Goal: Task Accomplishment & Management: Manage account settings

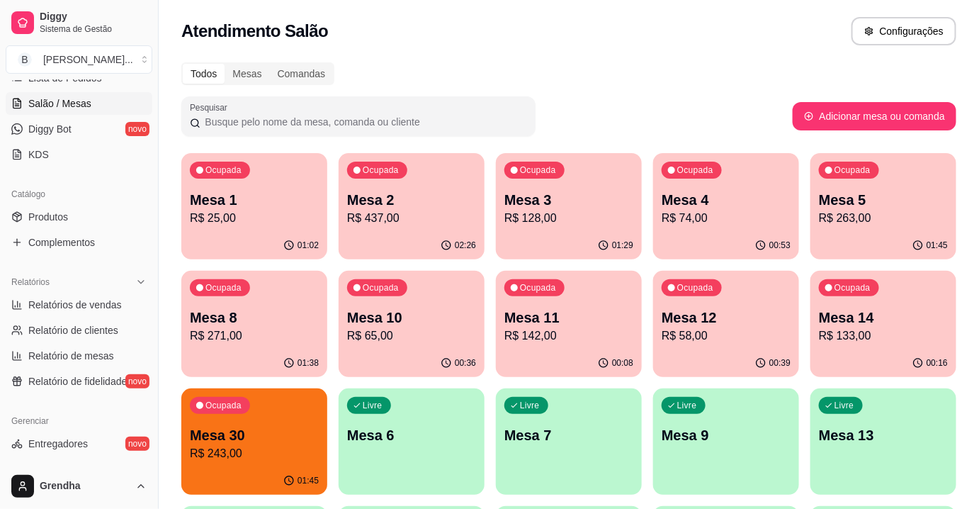
click at [400, 442] on p "Mesa 6" at bounding box center [411, 435] width 129 height 20
click at [559, 318] on p "Mesa 11" at bounding box center [569, 317] width 125 height 19
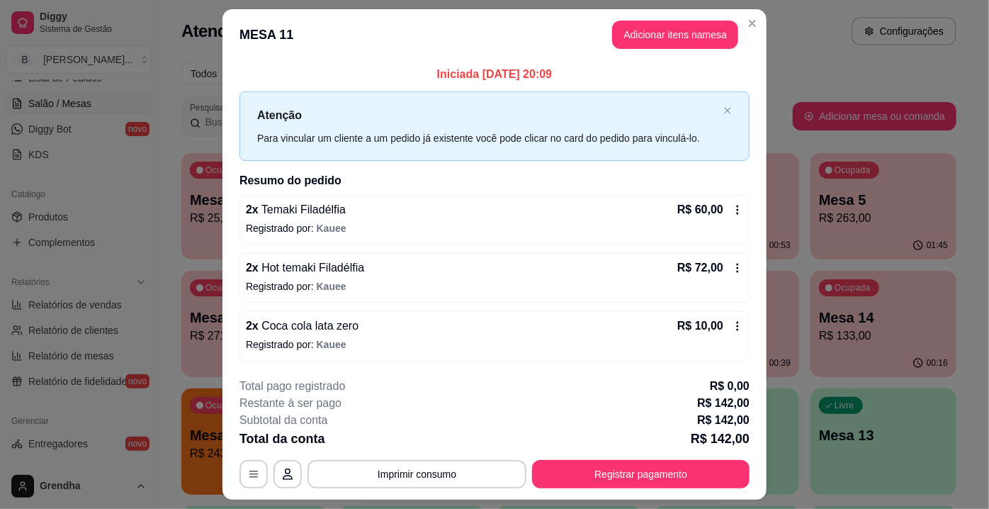
click at [346, 204] on div "2 x Temaki Filadélfia R$ 60,00" at bounding box center [495, 209] width 498 height 17
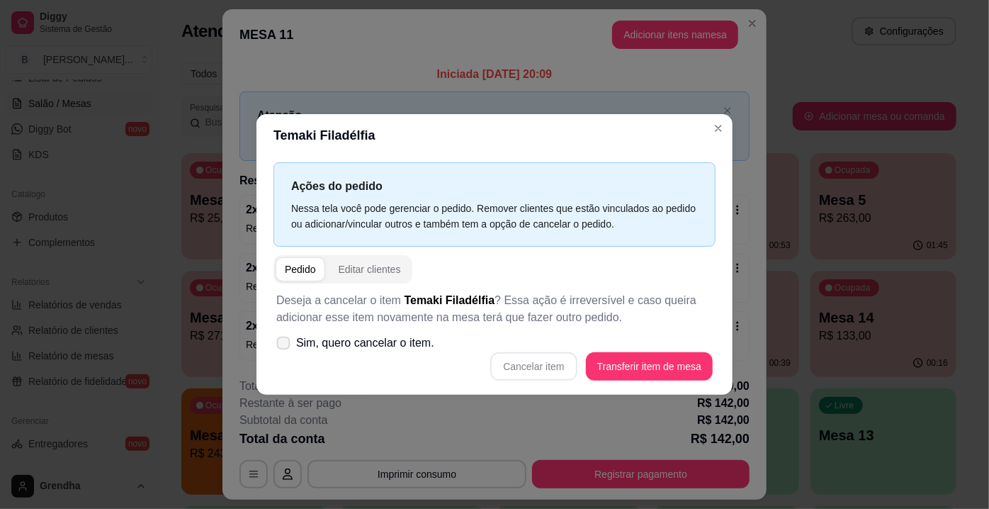
click at [276, 339] on label "Sim, quero cancelar o item." at bounding box center [355, 343] width 169 height 28
click at [276, 346] on input "Sim, quero cancelar o item." at bounding box center [280, 350] width 9 height 9
checkbox input "true"
click at [557, 367] on button "Cancelar item" at bounding box center [534, 367] width 84 height 28
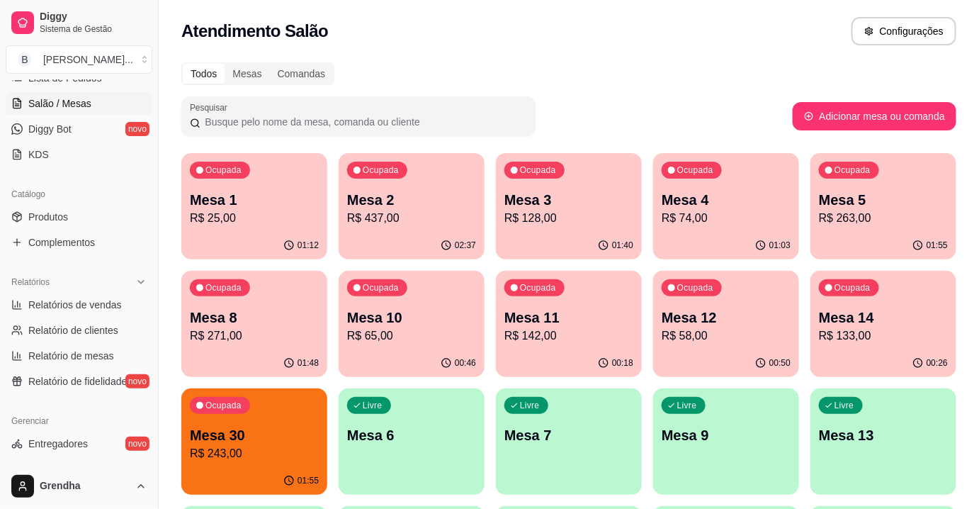
click at [771, 63] on div "Todos Mesas Comandas" at bounding box center [568, 73] width 775 height 23
drag, startPoint x: 775, startPoint y: 69, endPoint x: 644, endPoint y: 77, distance: 132.1
drag, startPoint x: 644, startPoint y: 77, endPoint x: 648, endPoint y: 86, distance: 10.8
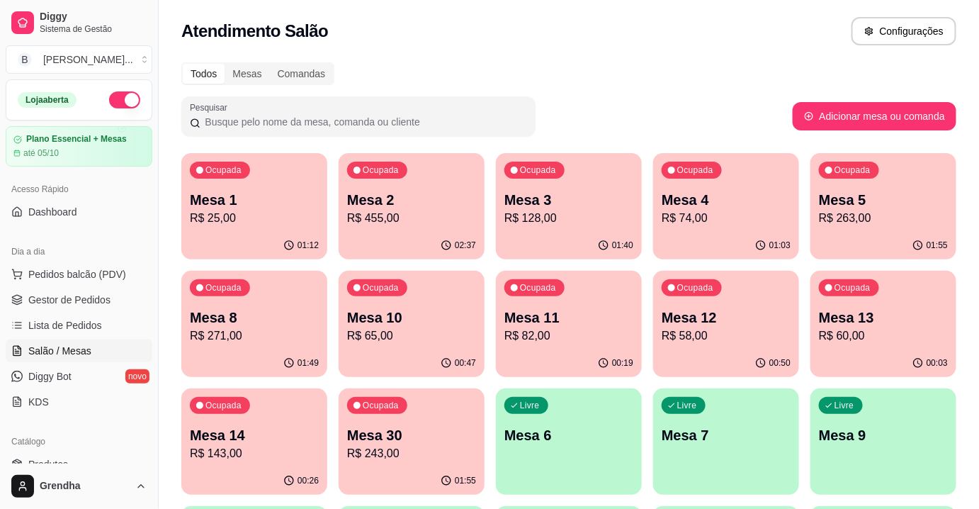
click at [245, 448] on p "R$ 143,00" at bounding box center [254, 453] width 129 height 17
click at [464, 126] on input "Pesquisar" at bounding box center [364, 122] width 327 height 14
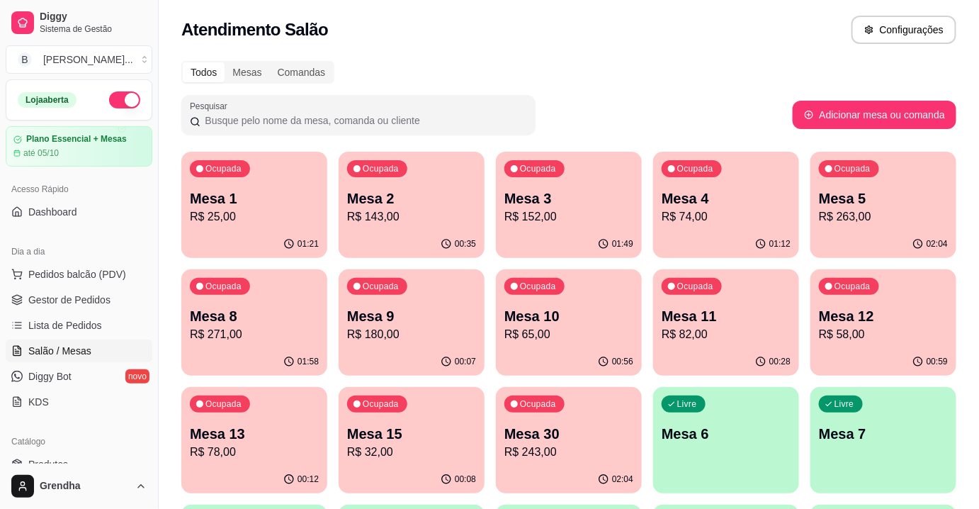
scroll to position [7, 0]
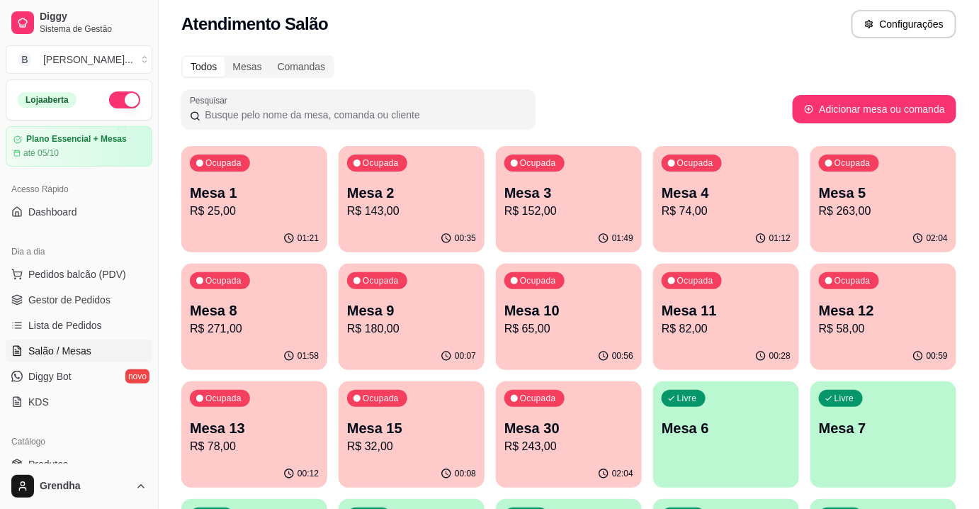
click at [560, 123] on div "Pesquisar" at bounding box center [487, 109] width 612 height 40
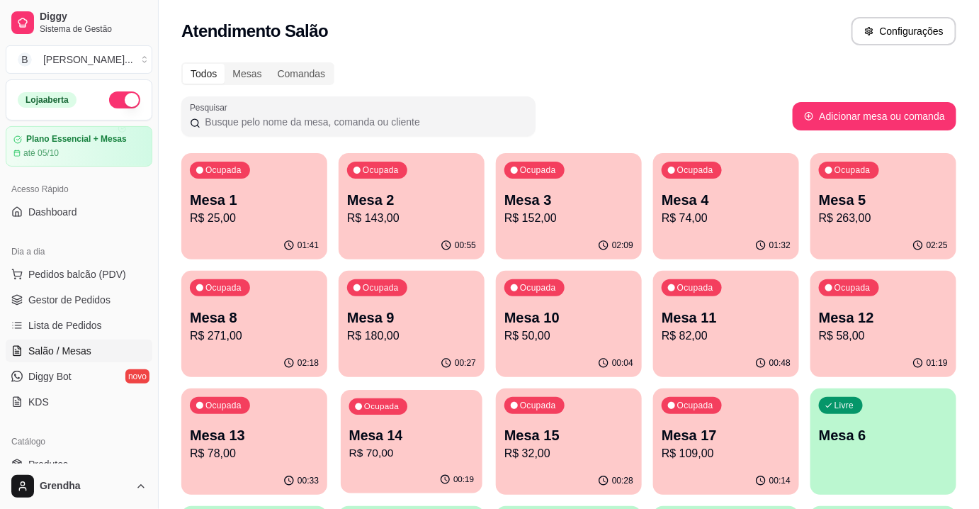
click at [397, 425] on div "Ocupada Mesa 14 R$ 70,00" at bounding box center [412, 428] width 142 height 77
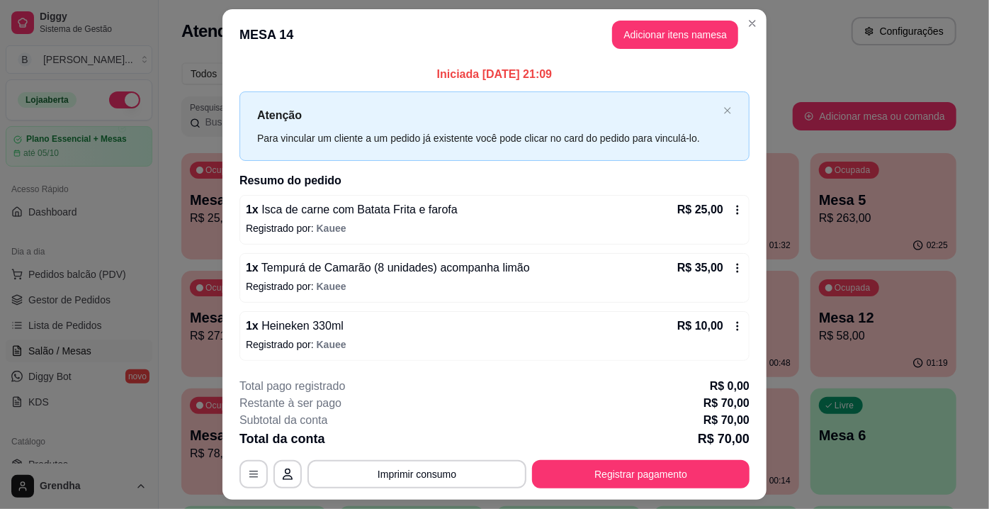
click at [732, 269] on icon at bounding box center [737, 267] width 11 height 11
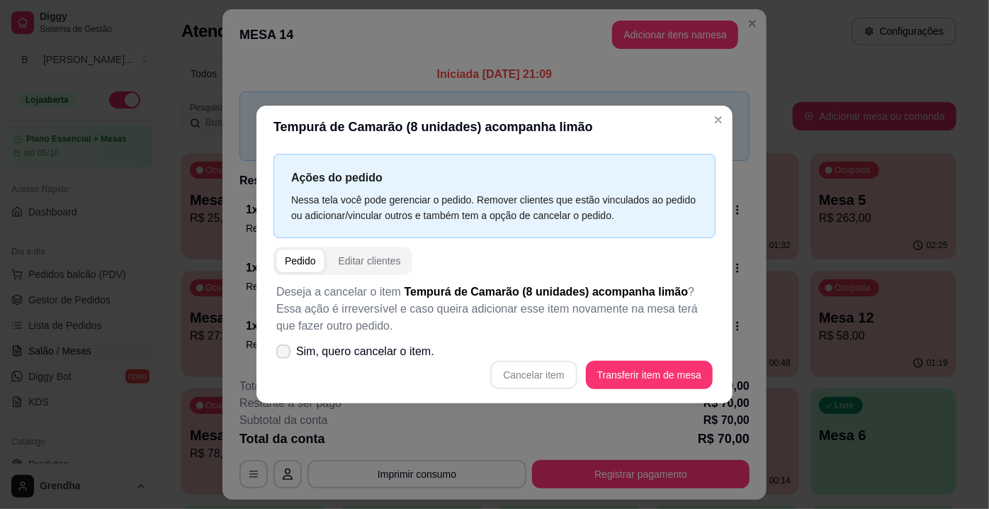
click at [295, 355] on label "Sim, quero cancelar o item." at bounding box center [355, 351] width 169 height 28
click at [285, 355] on input "Sim, quero cancelar o item." at bounding box center [280, 358] width 9 height 9
checkbox input "true"
click at [493, 378] on div "Cancelar item Transferir item de mesa" at bounding box center [494, 375] width 437 height 28
click at [518, 381] on button "Cancelar item" at bounding box center [534, 375] width 84 height 28
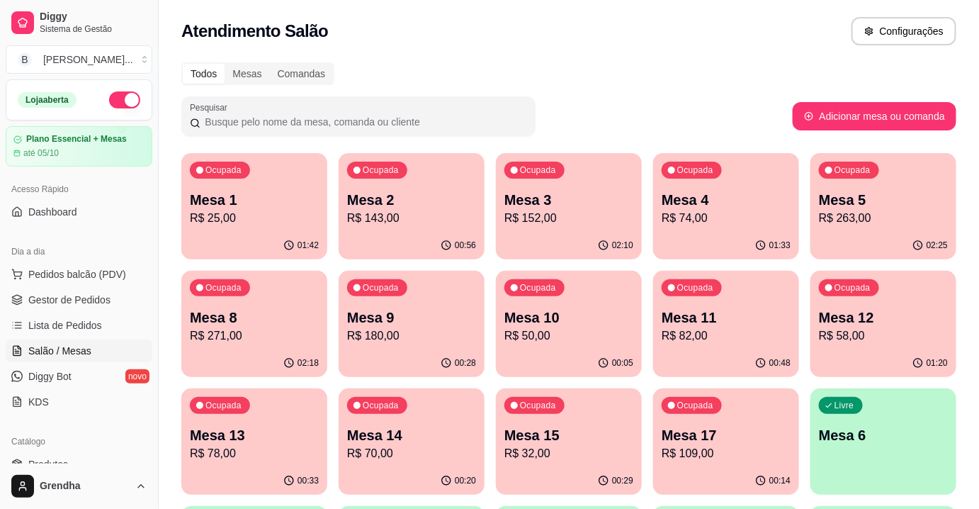
click at [829, 40] on div "Atendimento Salão Configurações" at bounding box center [568, 31] width 775 height 28
click at [56, 457] on span "Produtos" at bounding box center [48, 464] width 40 height 14
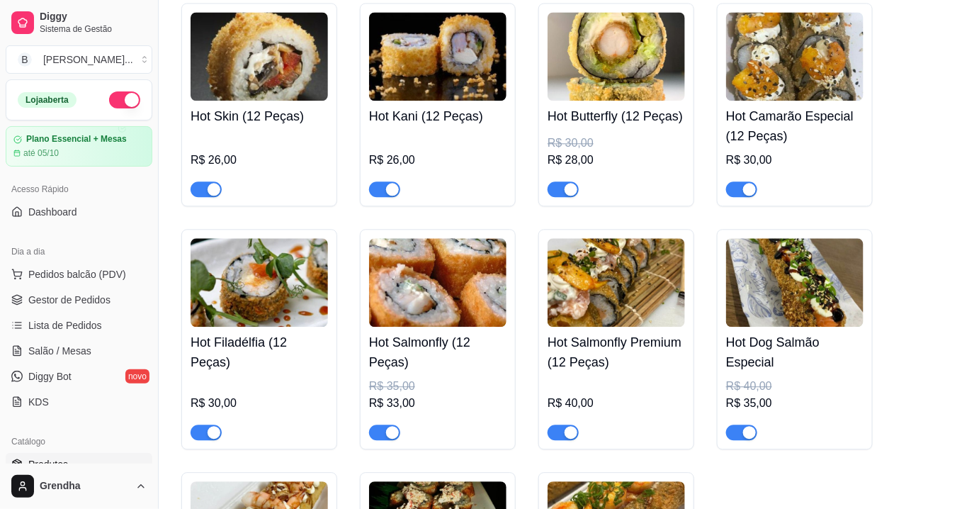
scroll to position [10060, 0]
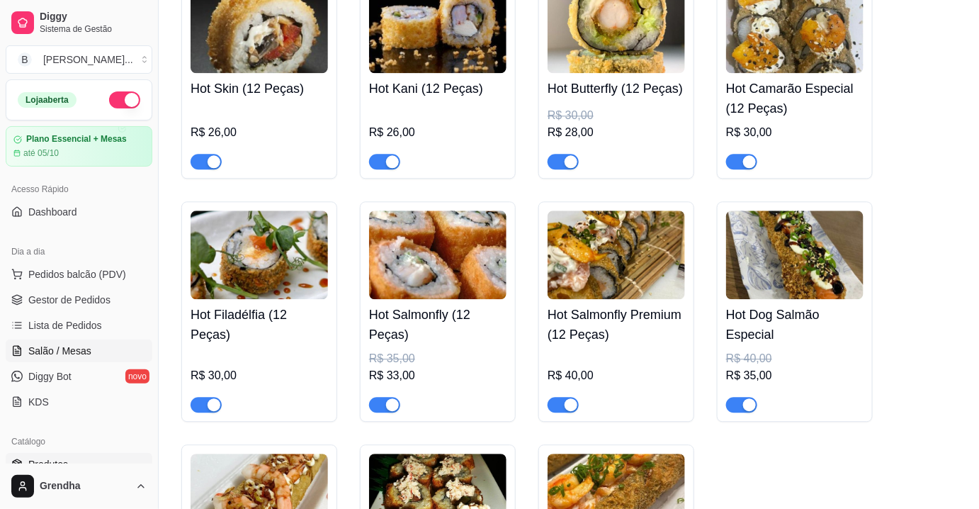
click at [64, 353] on span "Salão / Mesas" at bounding box center [59, 351] width 63 height 14
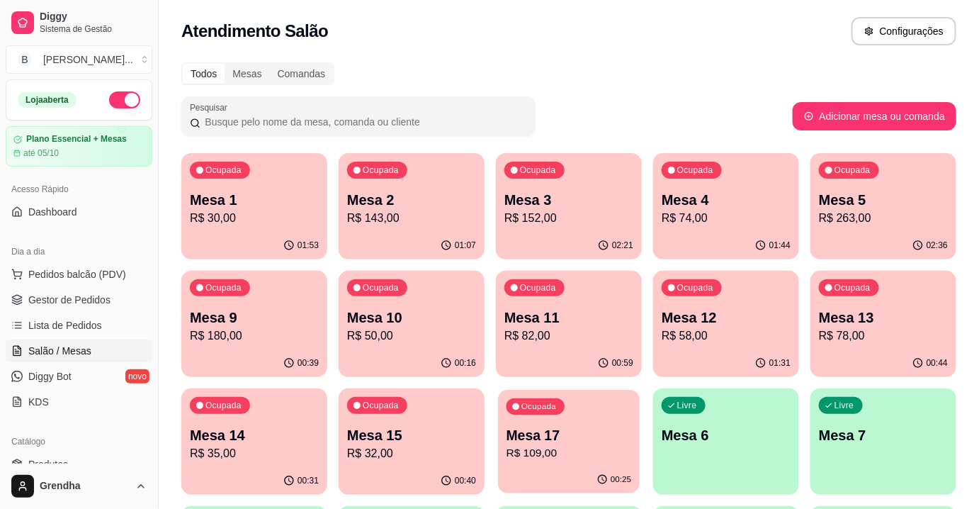
click at [565, 451] on p "R$ 109,00" at bounding box center [569, 453] width 125 height 16
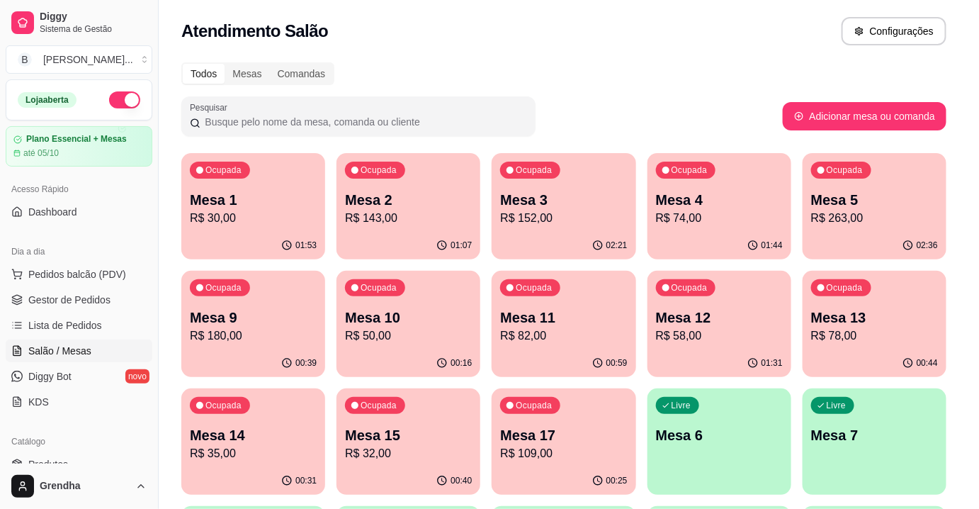
click at [647, 422] on div "Ocupada Mesa 1 R$ 30,00 01:53 Ocupada Mesa 2 R$ 143,00 01:07 Ocupada Mesa 3 R$ …" at bounding box center [563, 500] width 765 height 695
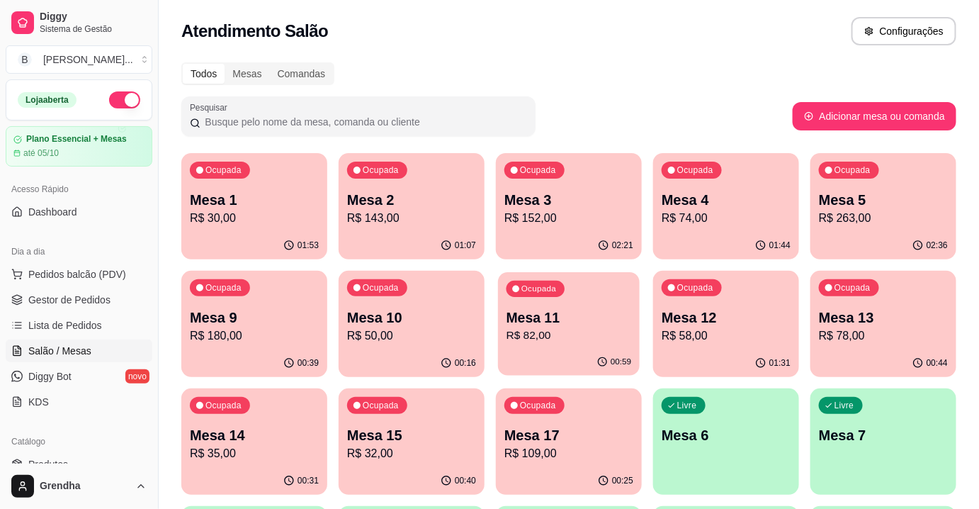
click at [567, 324] on p "Mesa 11" at bounding box center [569, 317] width 125 height 19
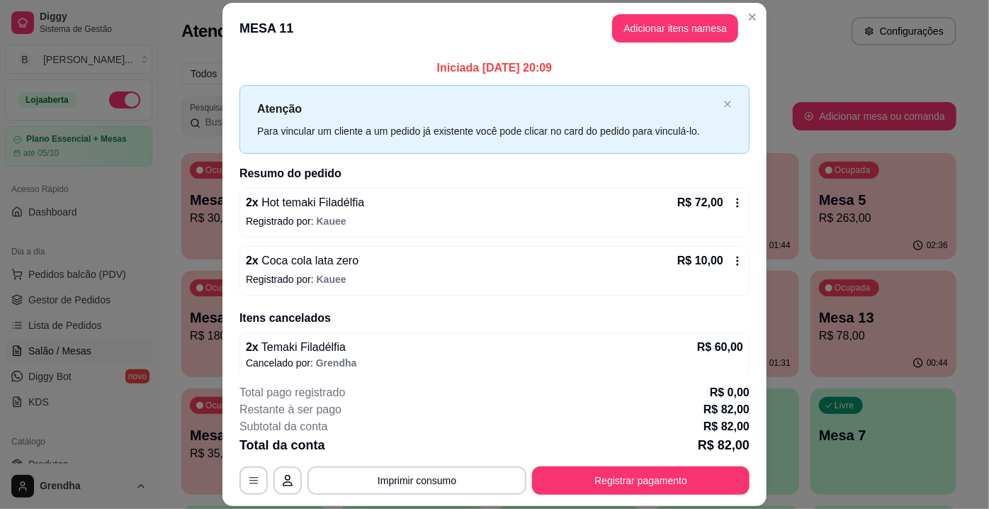
click at [318, 215] on span "Kauee" at bounding box center [332, 220] width 30 height 11
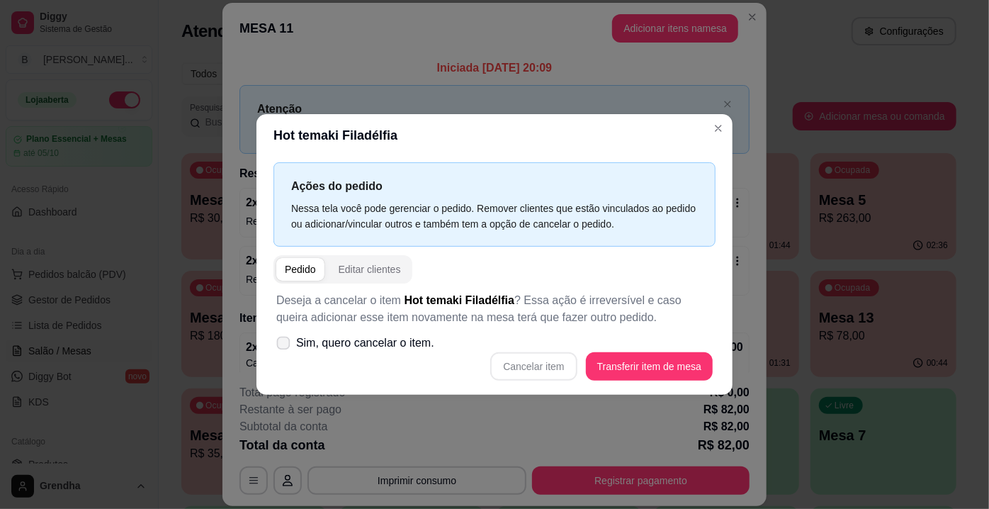
click at [281, 347] on icon at bounding box center [283, 343] width 11 height 8
click at [281, 347] on input "Sim, quero cancelar o item." at bounding box center [280, 350] width 9 height 9
checkbox input "true"
click at [541, 358] on button "Cancelar item" at bounding box center [534, 367] width 84 height 28
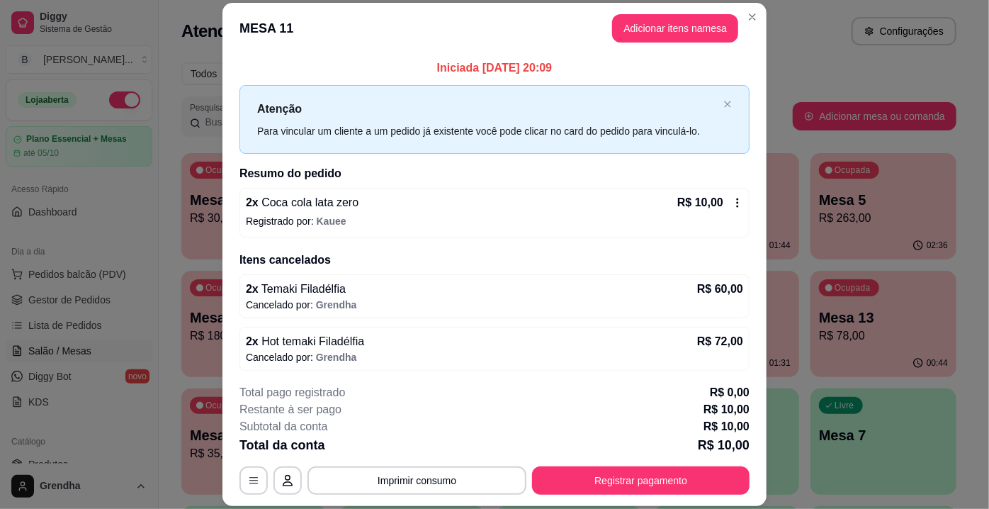
click at [346, 219] on p "Registrado por: Kauee" at bounding box center [495, 221] width 498 height 14
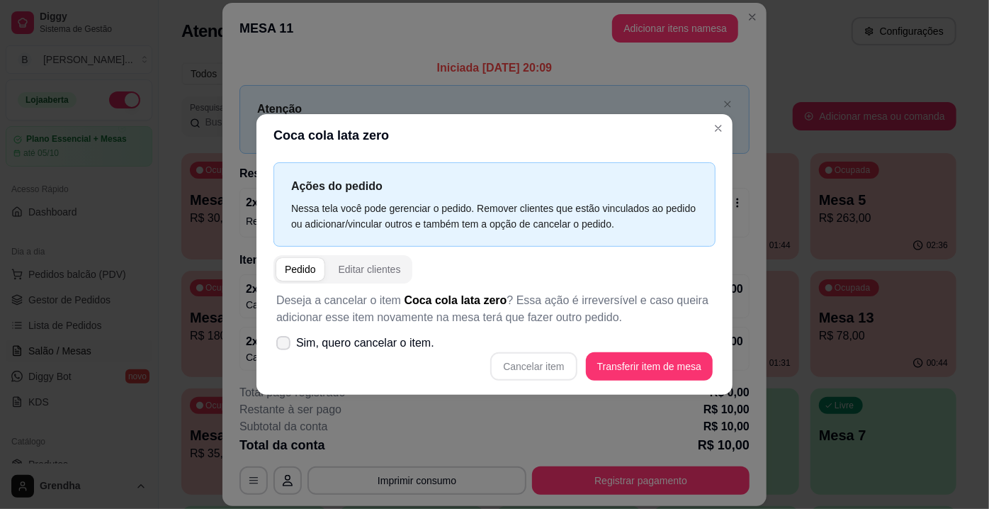
click at [284, 341] on icon at bounding box center [283, 343] width 11 height 9
click at [284, 346] on input "Sim, quero cancelar o item." at bounding box center [280, 350] width 9 height 9
checkbox input "true"
click at [527, 356] on button "Cancelar item" at bounding box center [534, 367] width 84 height 28
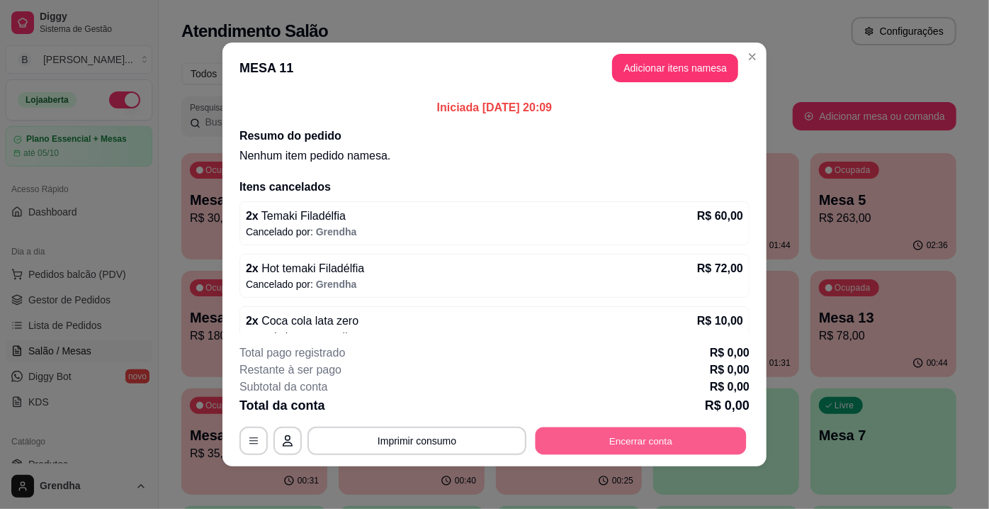
click at [573, 447] on button "Encerrar conta" at bounding box center [641, 441] width 211 height 28
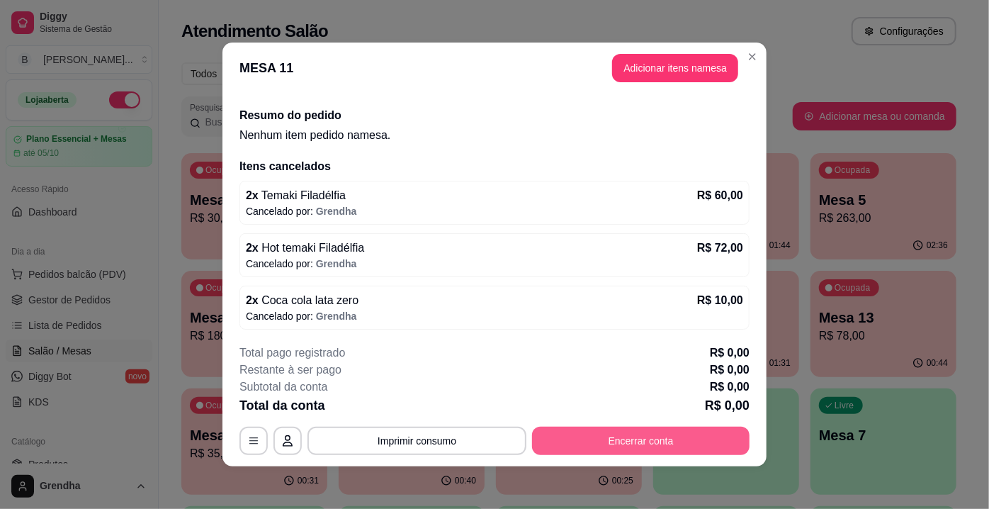
click at [624, 446] on button "Encerrar conta" at bounding box center [641, 441] width 218 height 28
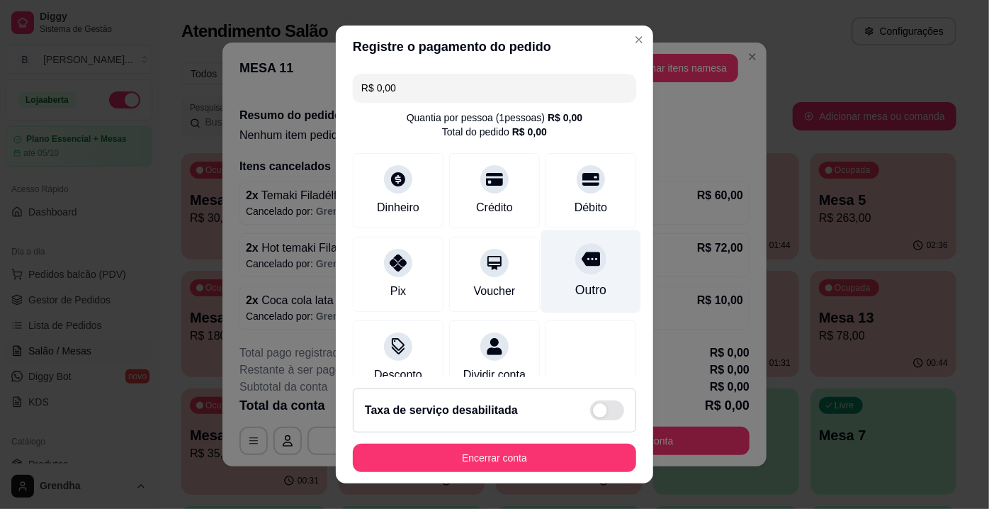
click at [576, 283] on div "Outro" at bounding box center [590, 290] width 31 height 18
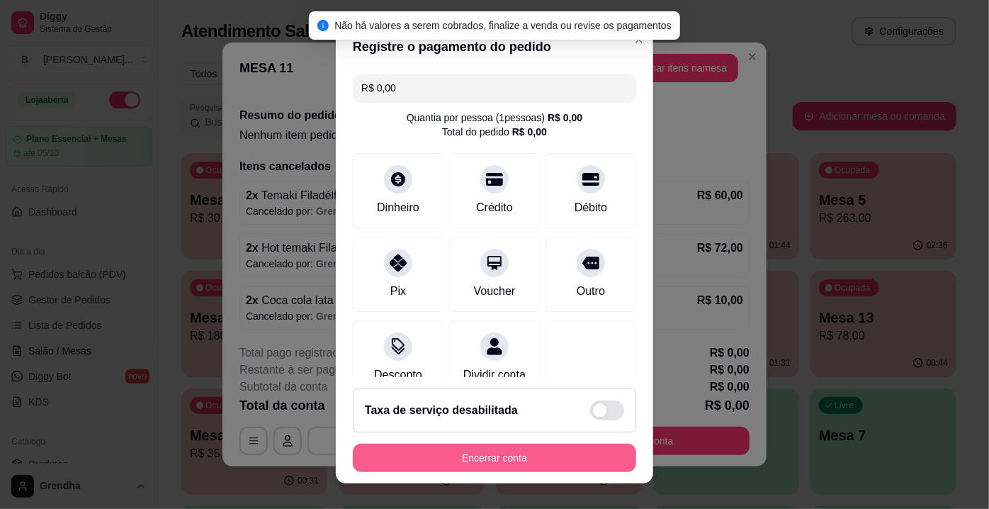
click at [521, 454] on button "Encerrar conta" at bounding box center [494, 458] width 283 height 28
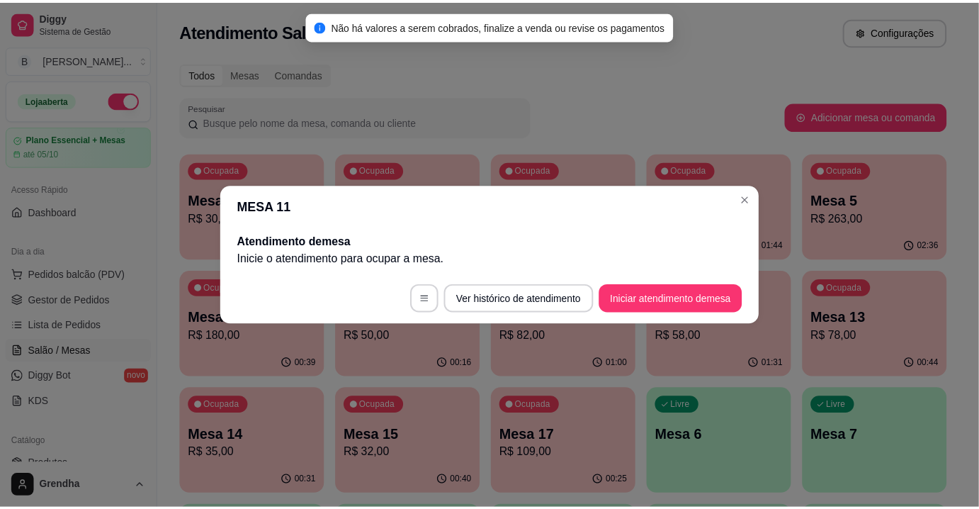
scroll to position [0, 0]
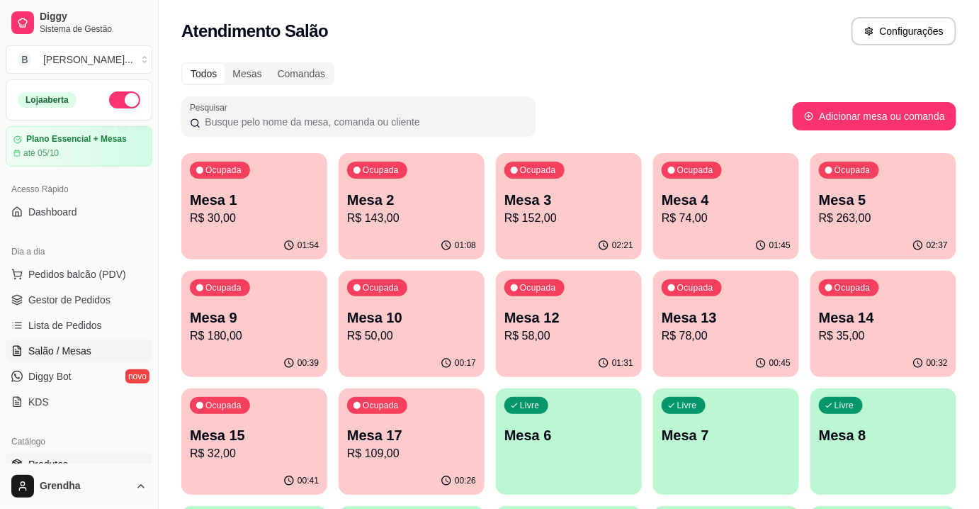
click at [66, 461] on span "Produtos" at bounding box center [48, 464] width 40 height 14
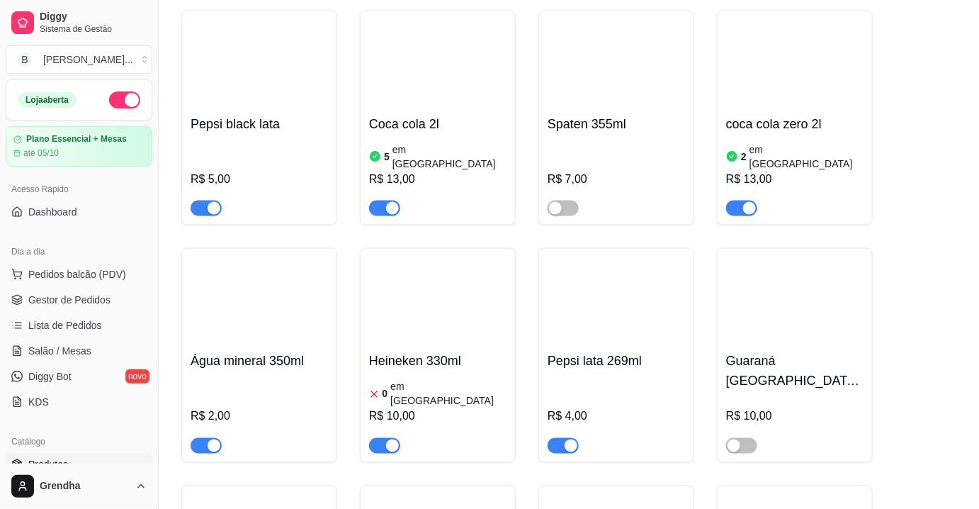
scroll to position [6040, 0]
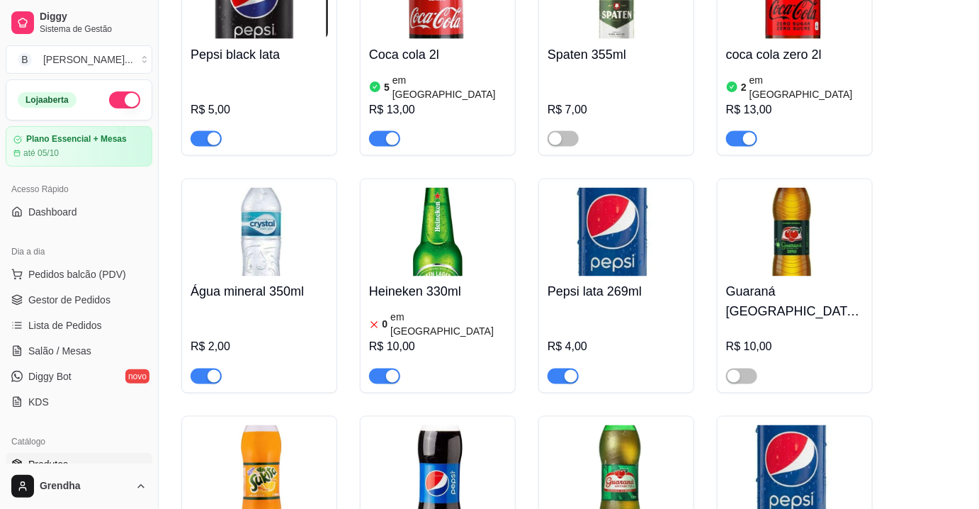
click at [432, 276] on div "Heineken 330ml 0 em estoque R$ 10,00" at bounding box center [437, 330] width 137 height 108
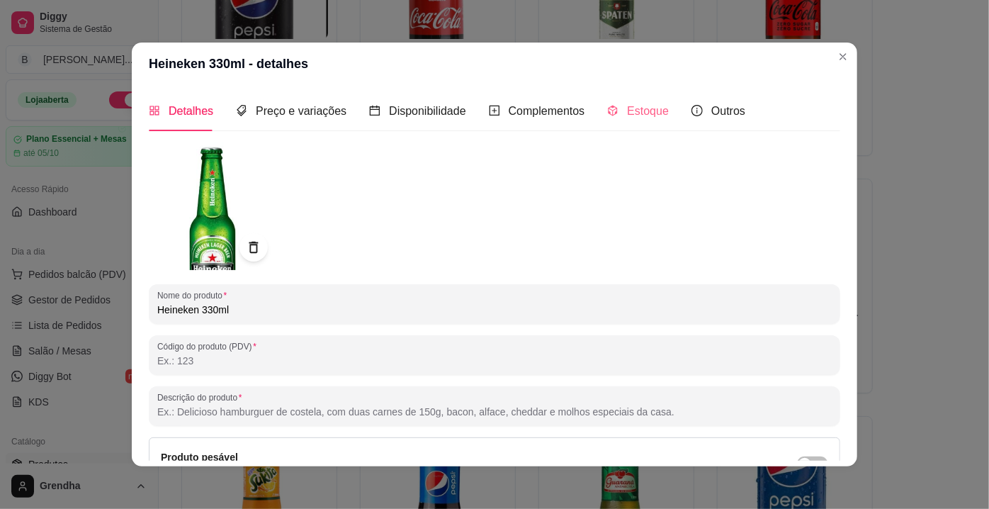
click at [645, 120] on div "Estoque" at bounding box center [638, 111] width 62 height 40
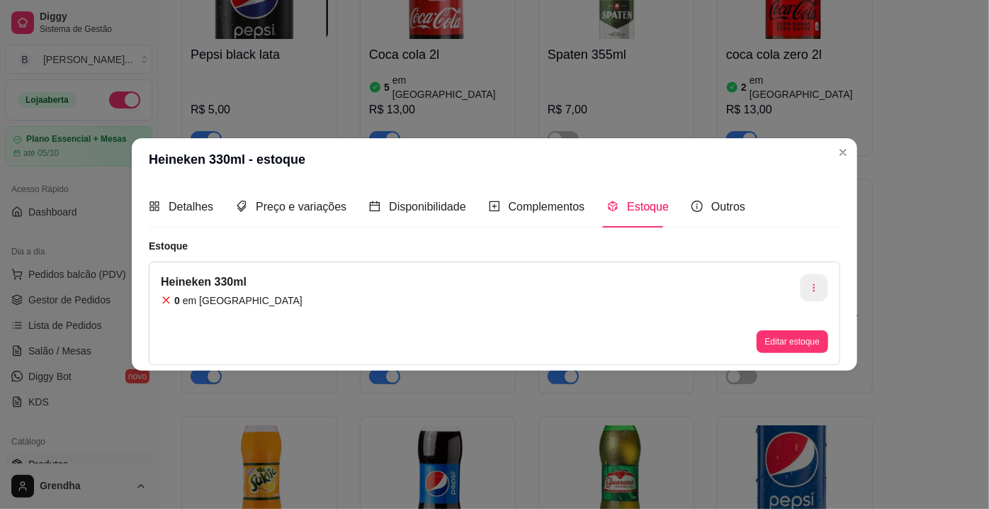
click at [810, 288] on icon "button" at bounding box center [814, 288] width 10 height 10
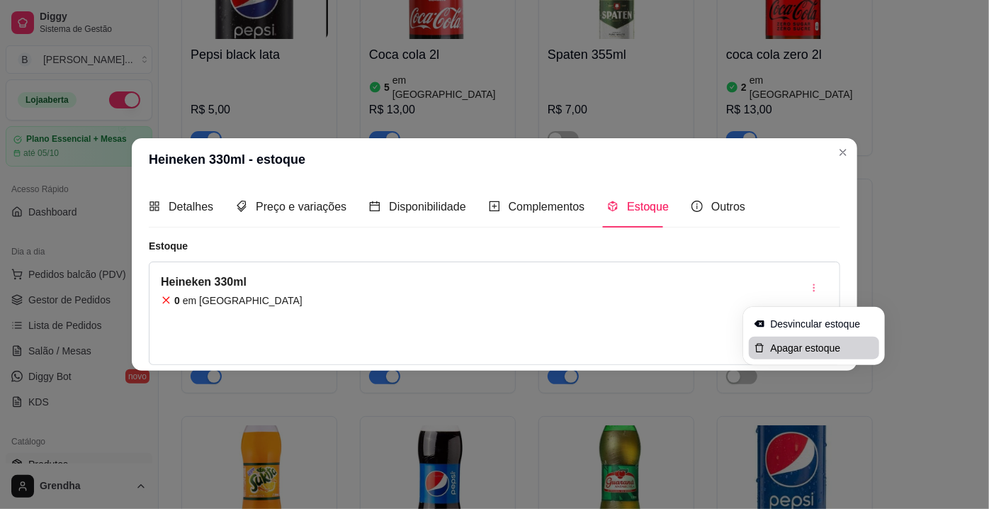
click at [835, 357] on li "Apagar estoque" at bounding box center [814, 348] width 130 height 23
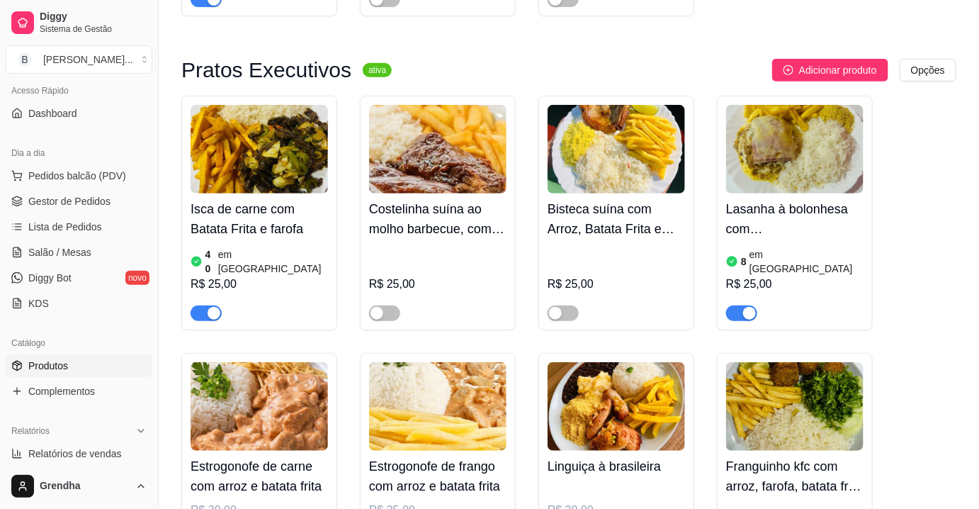
scroll to position [100, 0]
click at [159, 215] on button "Toggle Sidebar" at bounding box center [157, 254] width 11 height 509
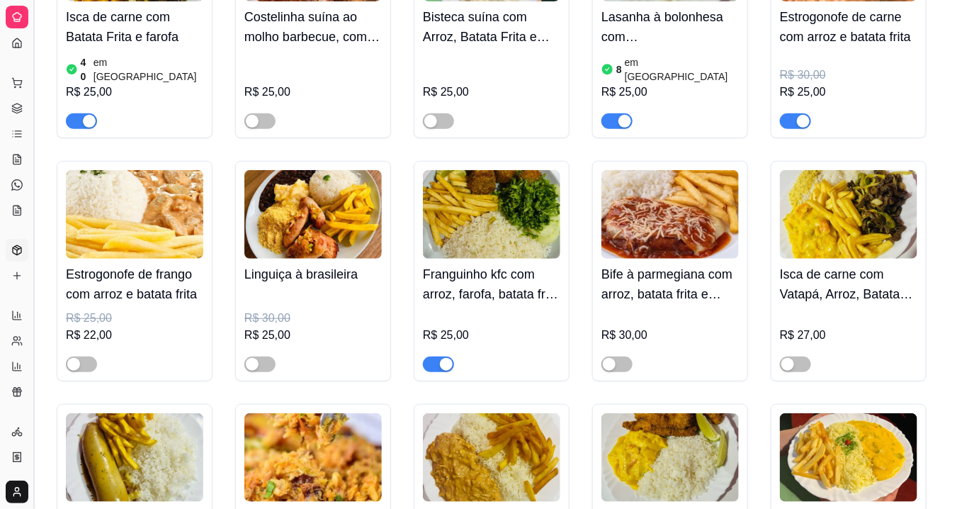
click at [35, 137] on button "Toggle Sidebar" at bounding box center [33, 254] width 11 height 509
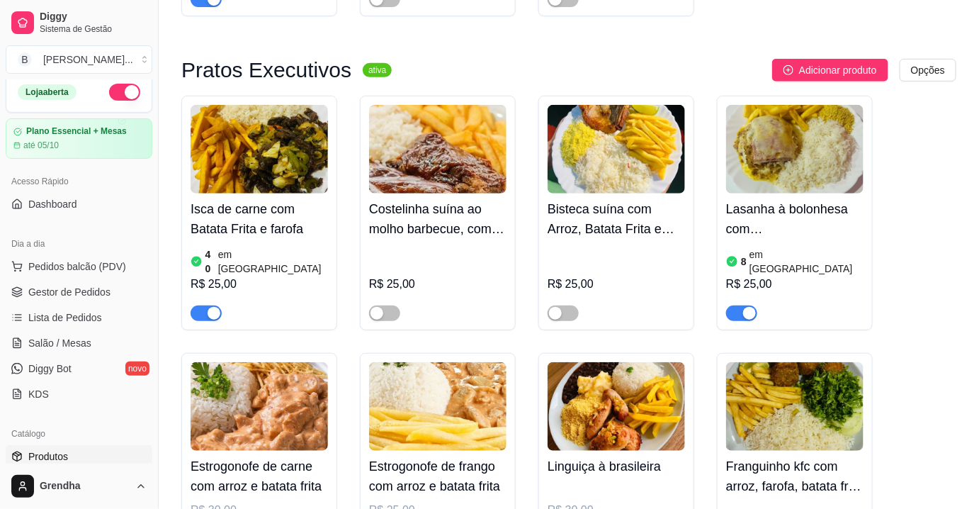
click at [59, 449] on span "Produtos" at bounding box center [48, 456] width 40 height 14
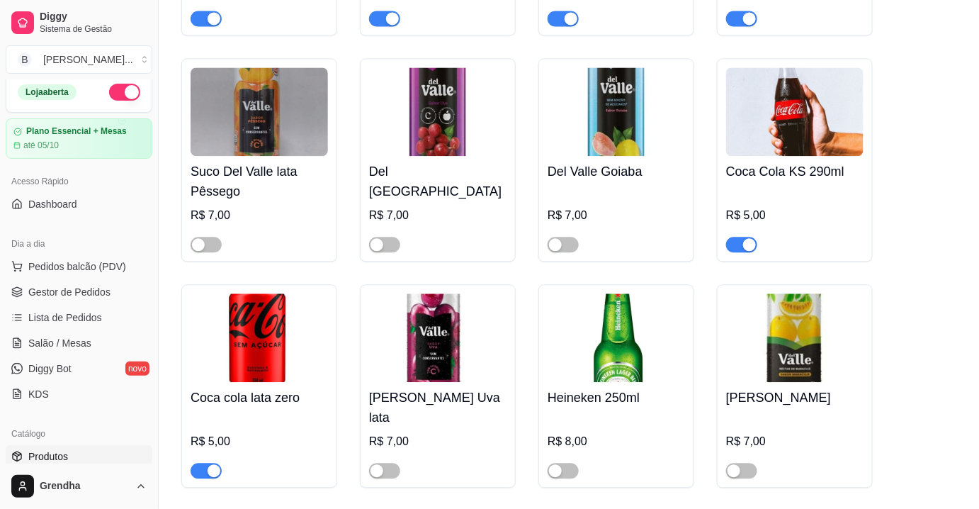
scroll to position [4588, 0]
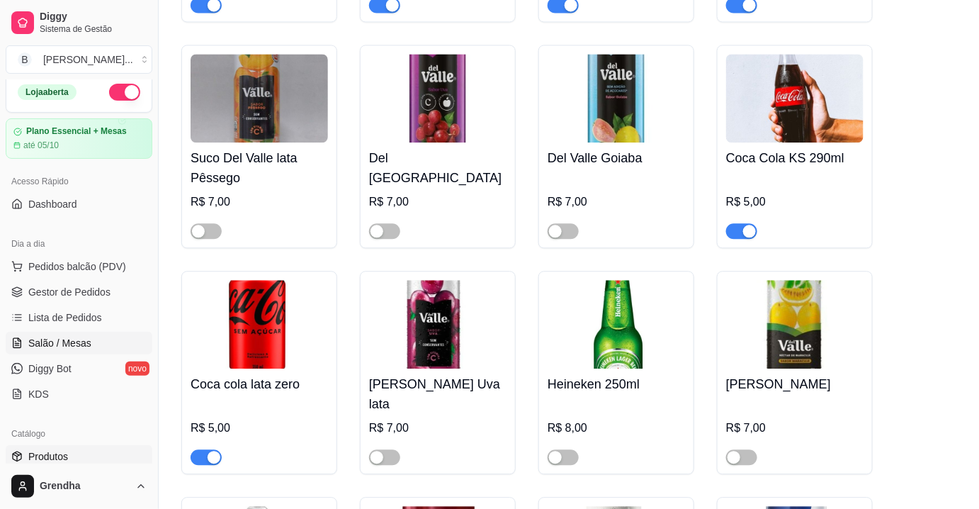
click at [57, 344] on span "Salão / Mesas" at bounding box center [59, 343] width 63 height 14
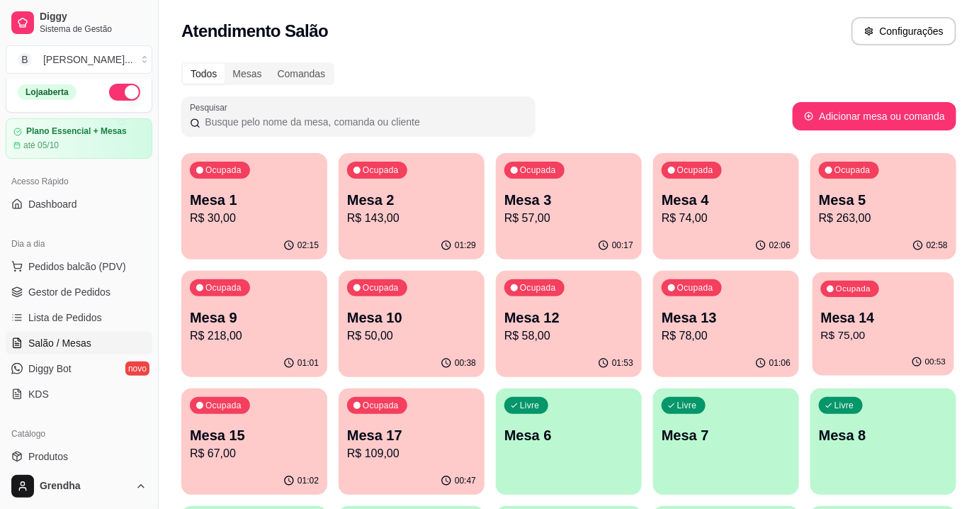
click at [866, 340] on p "R$ 75,00" at bounding box center [883, 335] width 125 height 16
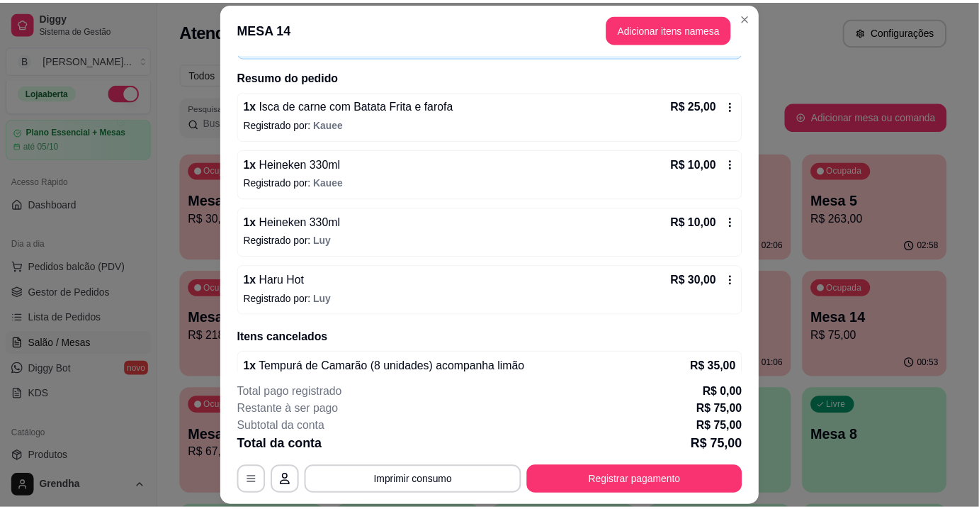
scroll to position [110, 0]
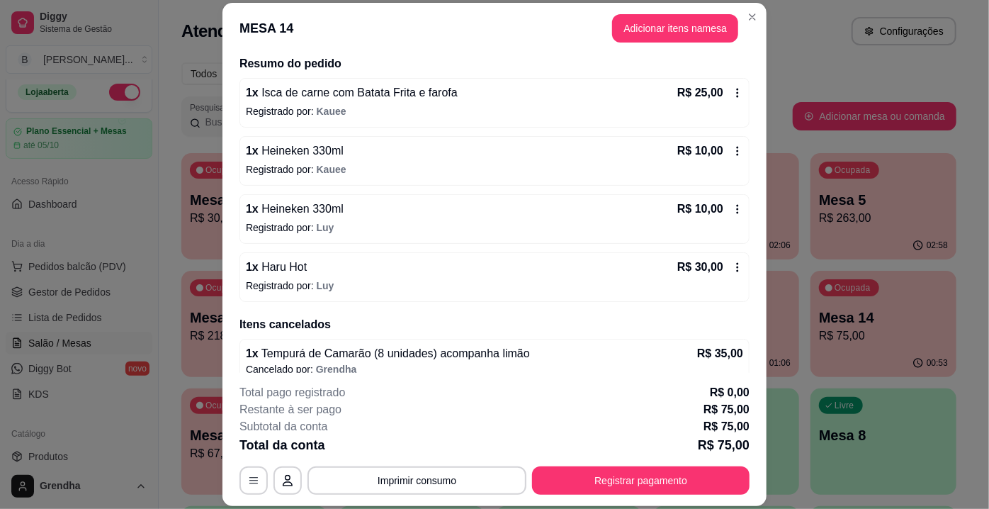
click at [293, 254] on div "1 x Haru Hot R$ 30,00 Registrado por: Luy" at bounding box center [495, 277] width 510 height 50
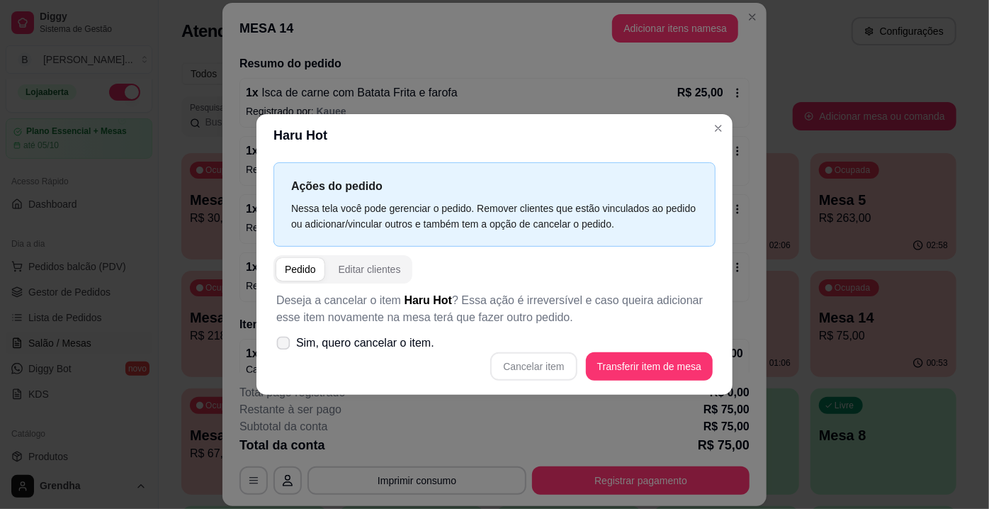
click at [272, 344] on label "Sim, quero cancelar o item." at bounding box center [355, 343] width 169 height 28
click at [276, 346] on input "Sim, quero cancelar o item." at bounding box center [280, 350] width 9 height 9
checkbox input "true"
click at [557, 367] on button "Cancelar item" at bounding box center [534, 367] width 84 height 28
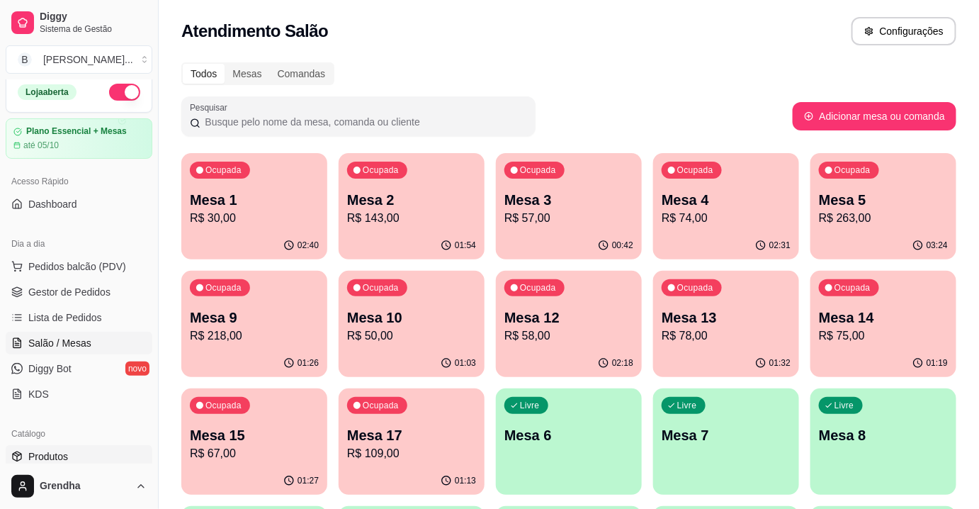
click at [47, 456] on span "Produtos" at bounding box center [48, 456] width 40 height 14
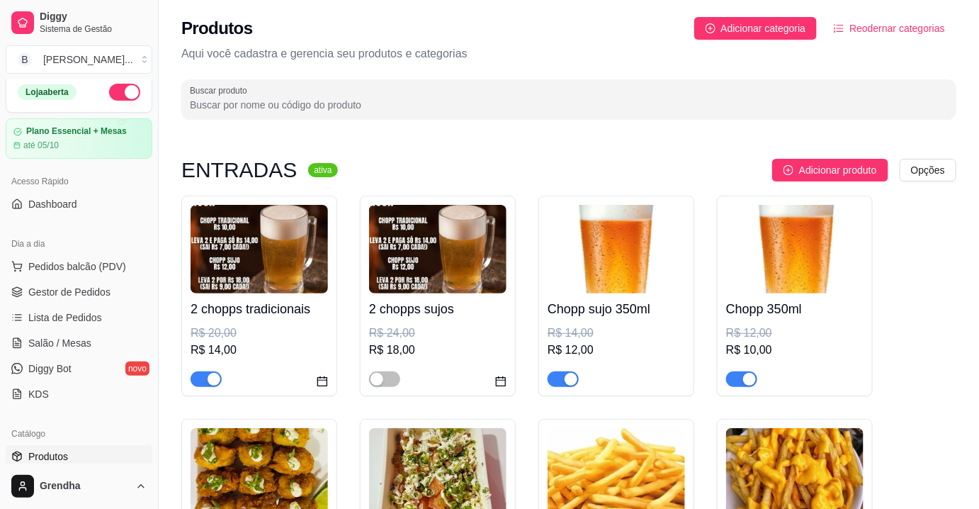
click at [410, 71] on div "Produtos Adicionar categoria Reodernar categorias Aqui você cadastra e gerencia…" at bounding box center [569, 64] width 821 height 128
click at [403, 101] on input "Buscar produto" at bounding box center [569, 105] width 758 height 14
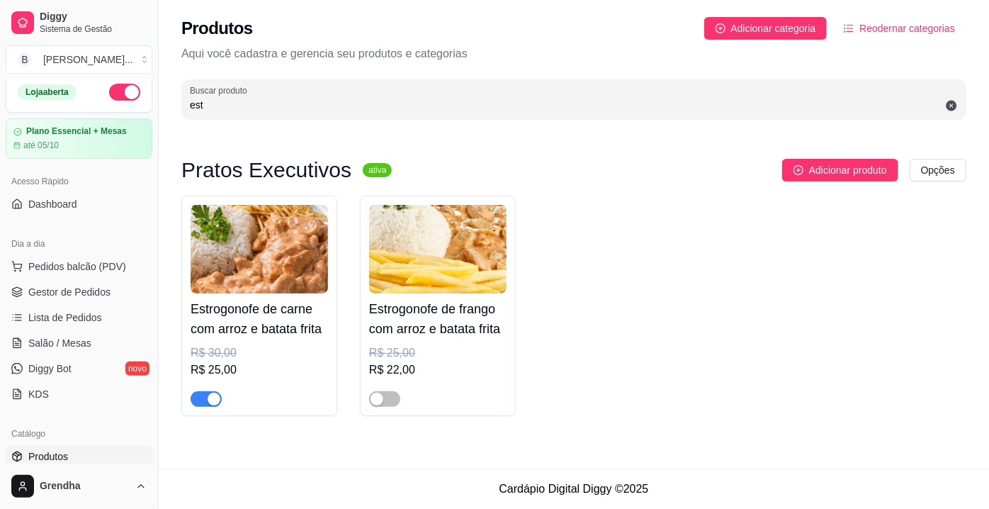
type input "est"
click at [204, 403] on span "button" at bounding box center [206, 399] width 31 height 16
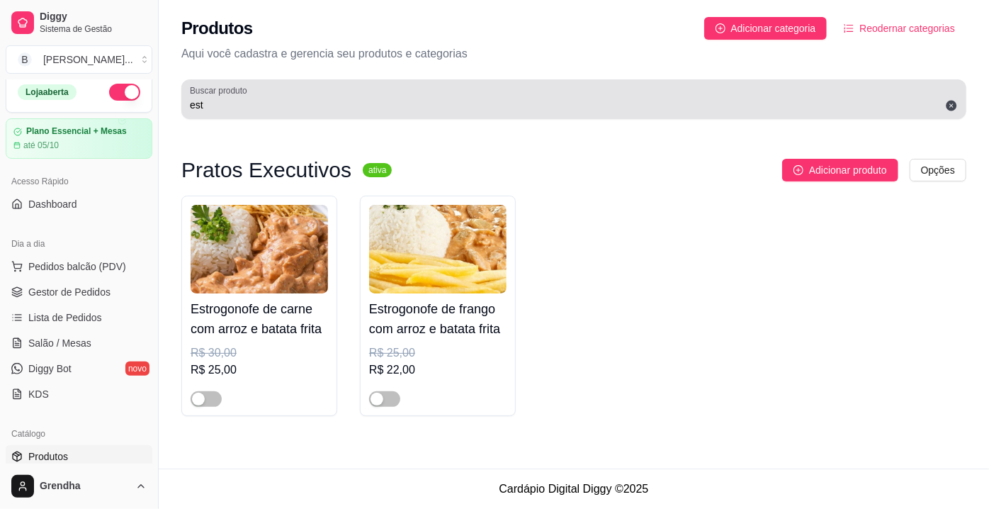
click at [950, 108] on icon at bounding box center [952, 106] width 11 height 11
